Goal: Communication & Community: Answer question/provide support

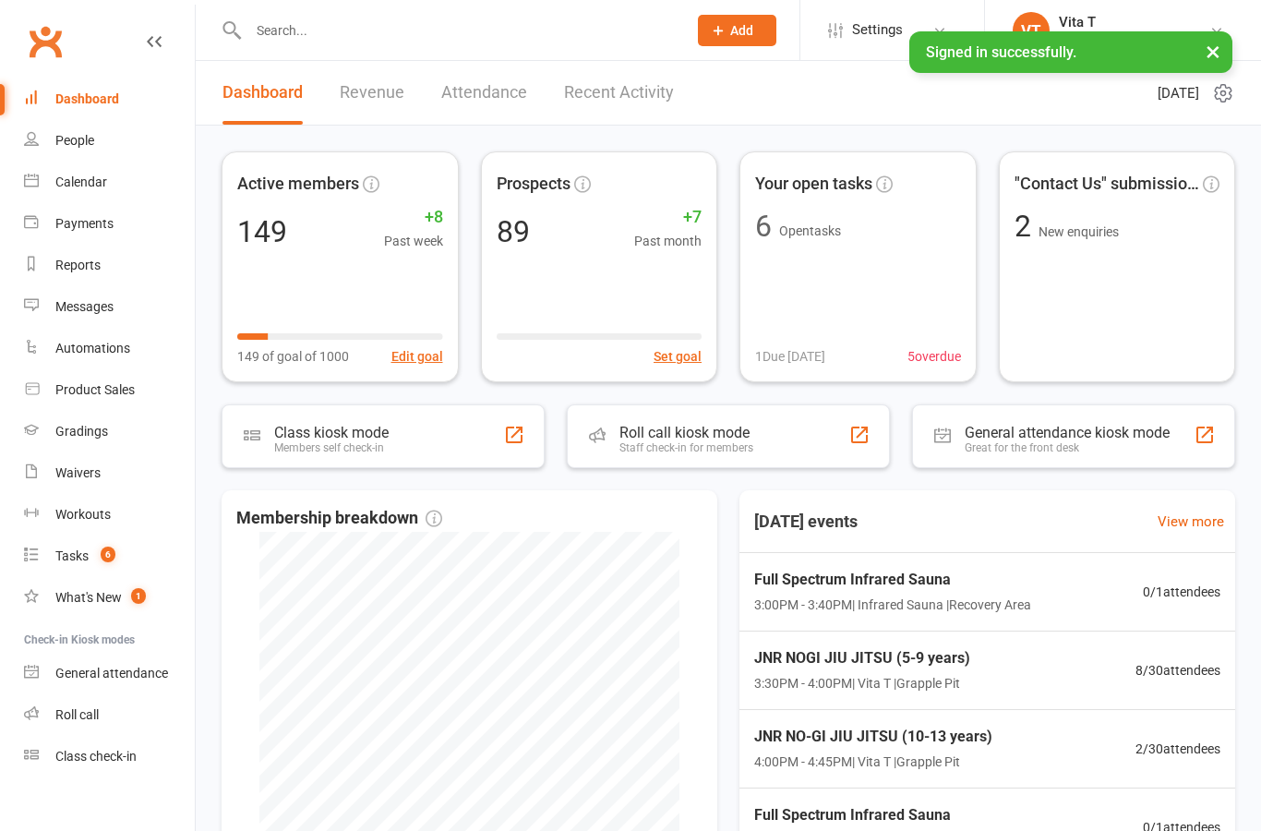
click at [509, 32] on input "text" at bounding box center [458, 31] width 431 height 26
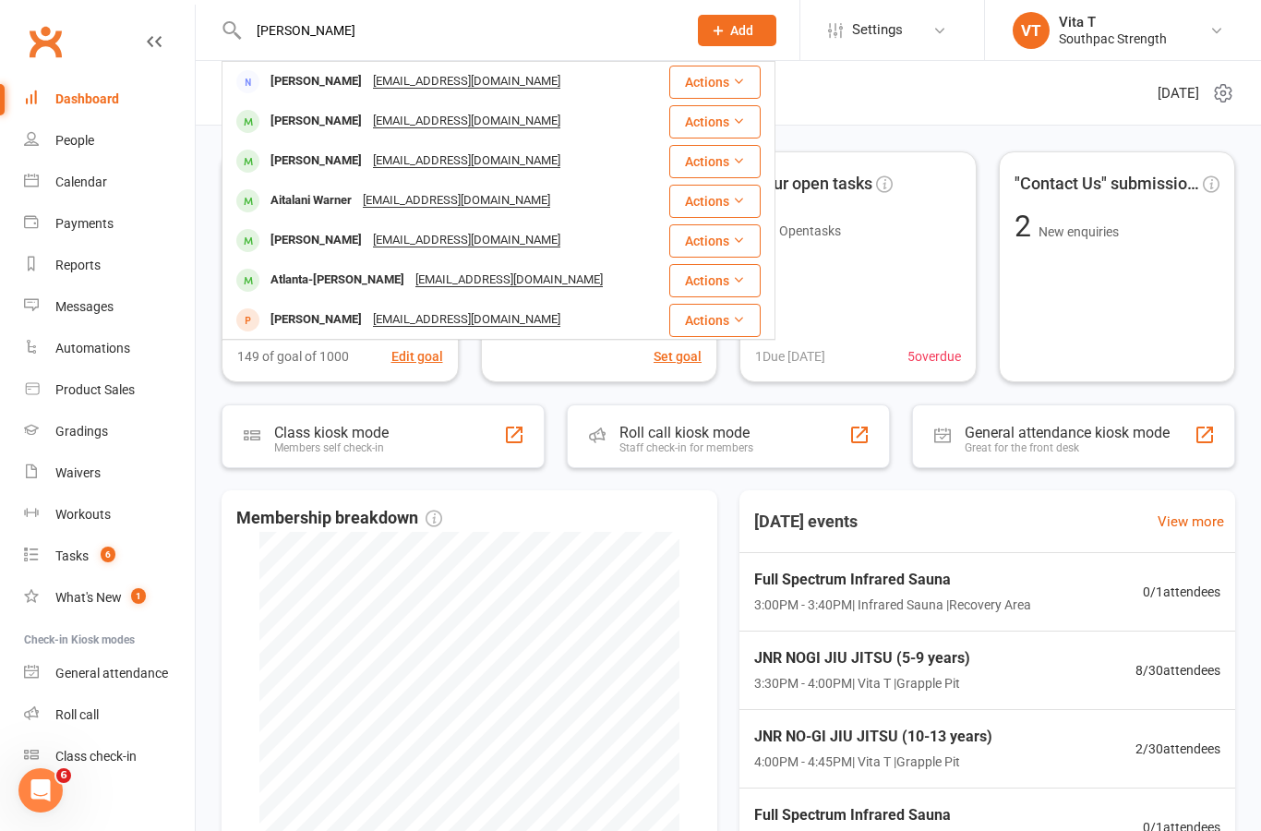
type input "[PERSON_NAME]"
click at [308, 83] on div "[PERSON_NAME]" at bounding box center [316, 81] width 102 height 27
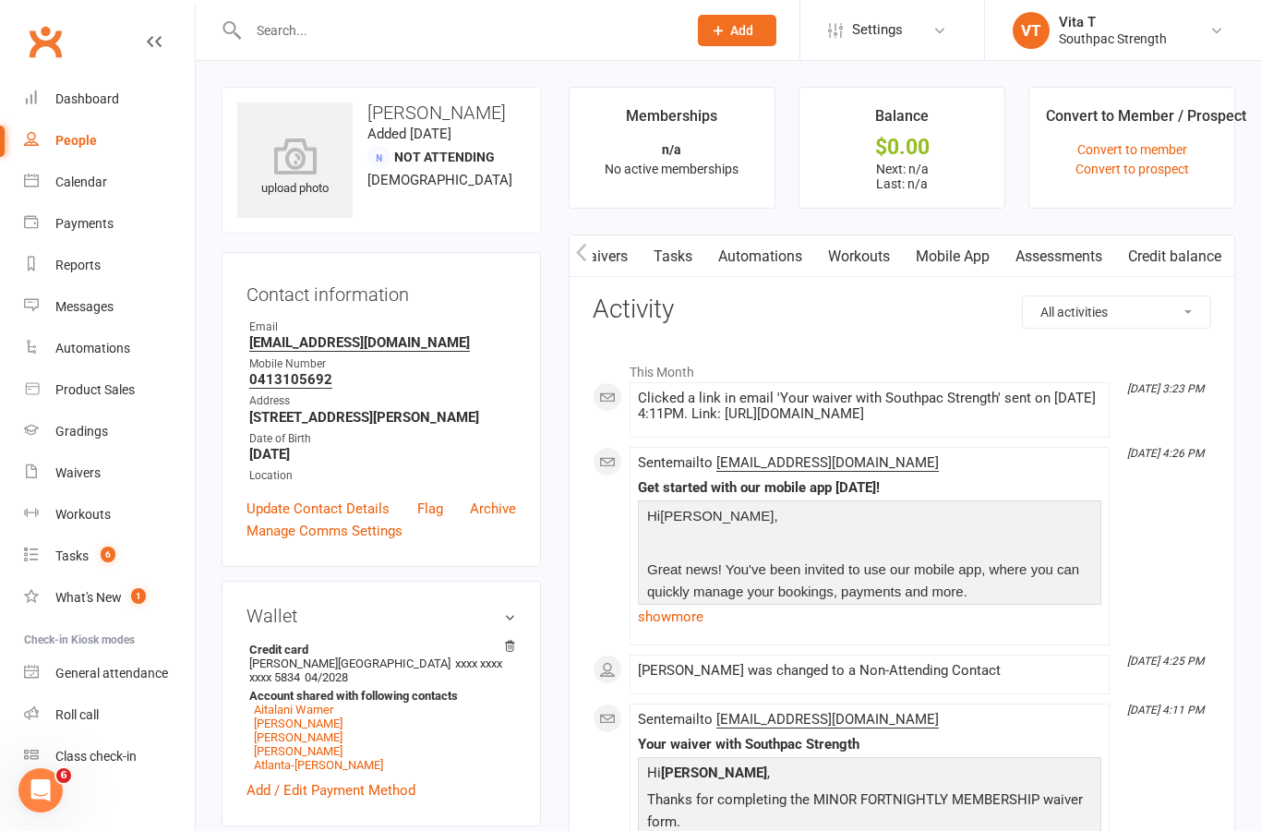
scroll to position [0, 320]
click at [954, 254] on link "Mobile App" at bounding box center [953, 256] width 100 height 42
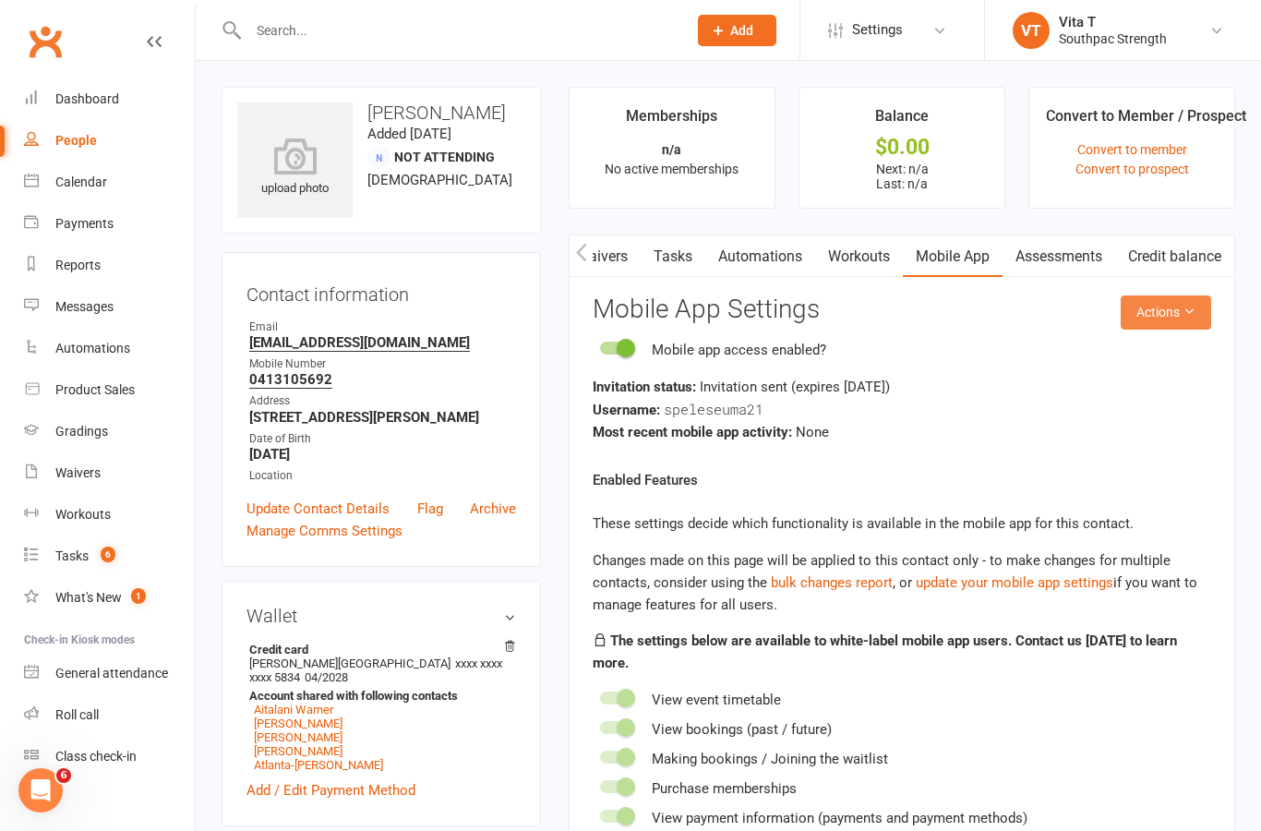
click at [1180, 312] on button "Actions" at bounding box center [1166, 311] width 90 height 33
click at [1168, 346] on link "Send invitation email" at bounding box center [1119, 352] width 183 height 37
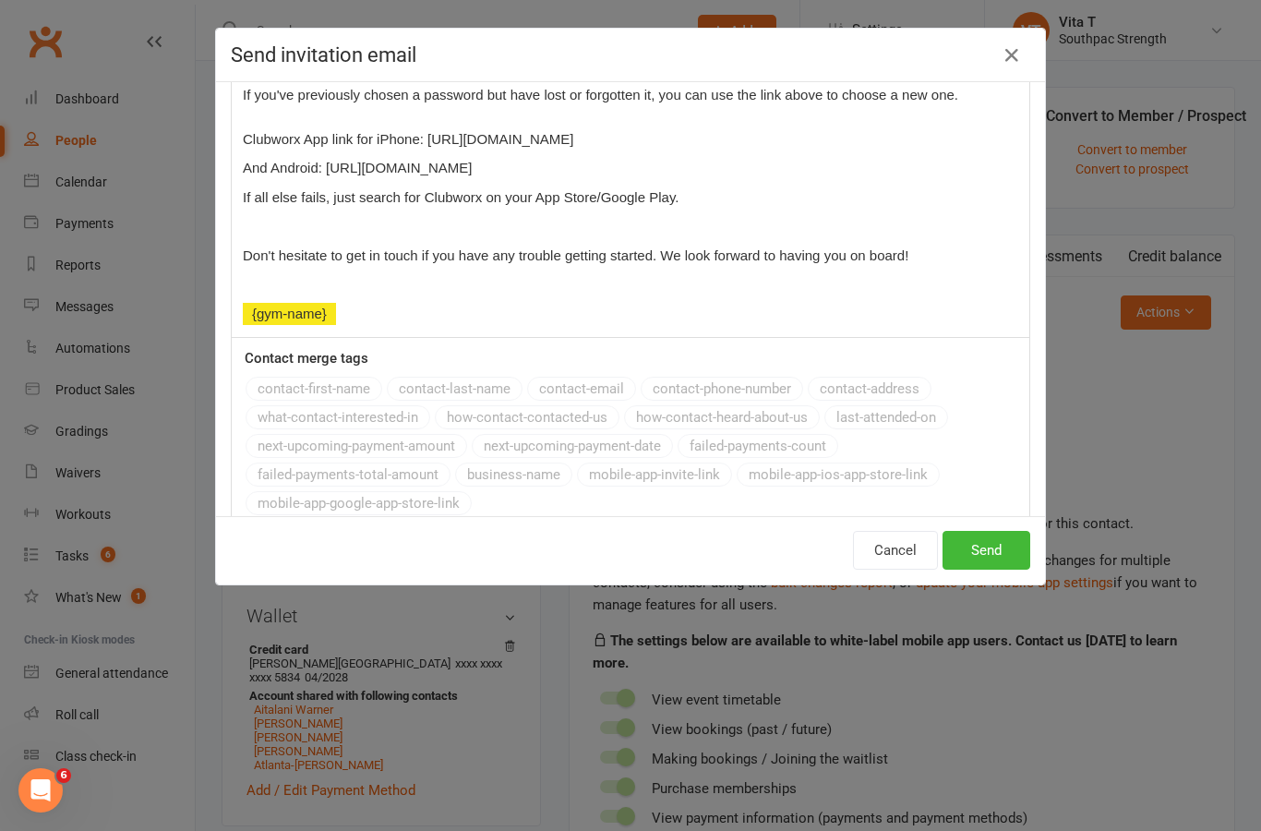
scroll to position [511, 0]
click at [691, 200] on p "If all else fails, just search for Clubworx on your App Store/Google Play." at bounding box center [630, 199] width 775 height 22
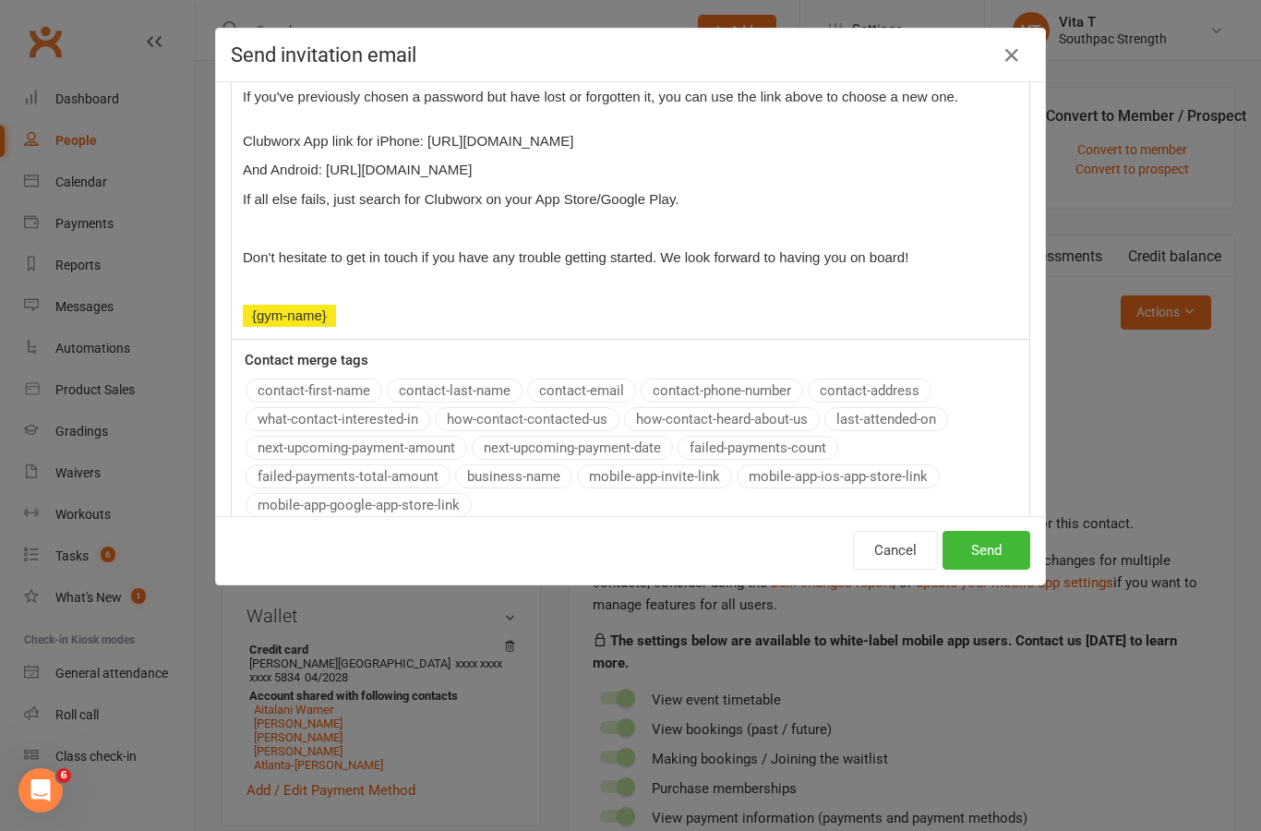
click at [263, 138] on span "Clubworx App link for iPhone: [URL][DOMAIN_NAME]" at bounding box center [408, 141] width 331 height 16
click at [263, 140] on span "Clubworx App link for iPhone: [URL][DOMAIN_NAME]" at bounding box center [408, 141] width 331 height 16
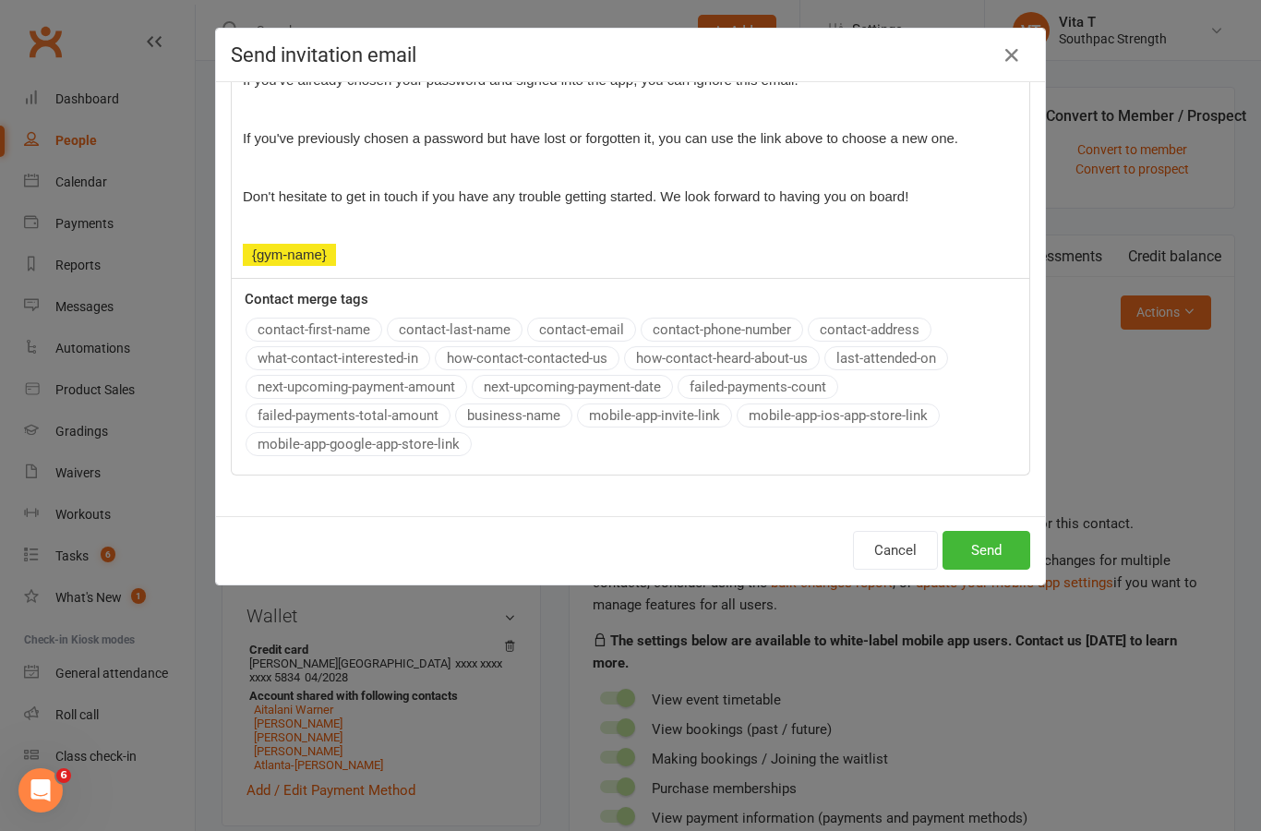
scroll to position [469, 0]
click at [1002, 550] on button "Send" at bounding box center [987, 550] width 88 height 39
